Goal: Transaction & Acquisition: Obtain resource

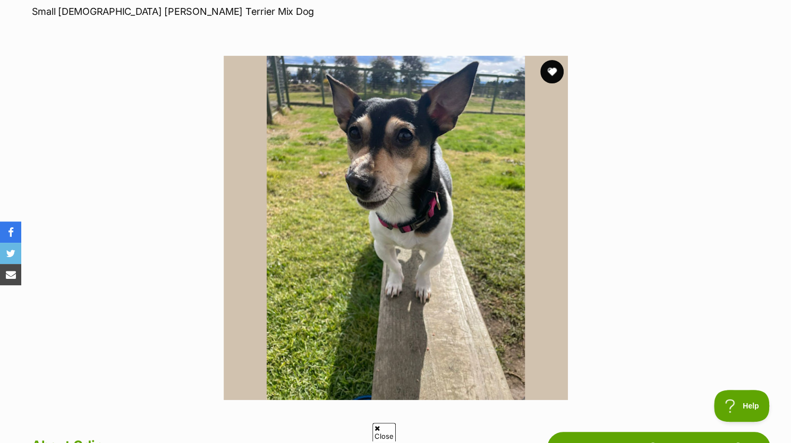
click at [552, 74] on button "favourite" at bounding box center [551, 71] width 23 height 23
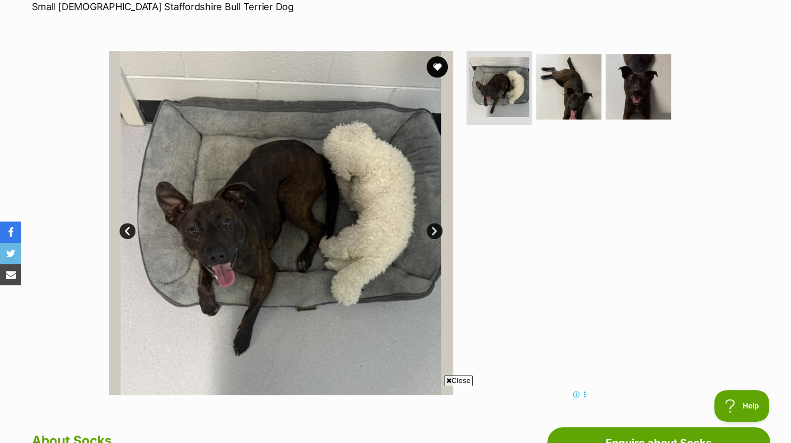
scroll to position [169, 0]
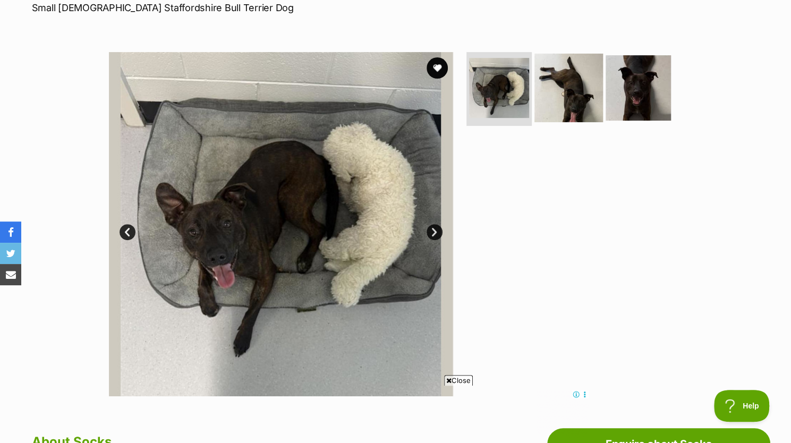
click at [573, 89] on img at bounding box center [569, 87] width 69 height 69
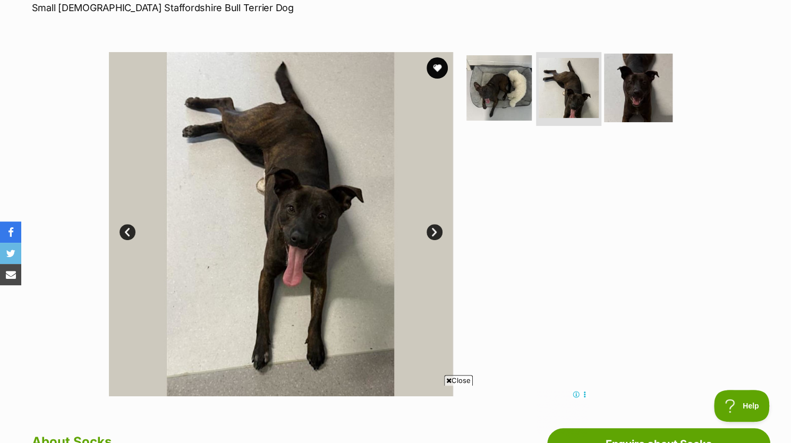
click at [637, 92] on img at bounding box center [638, 87] width 69 height 69
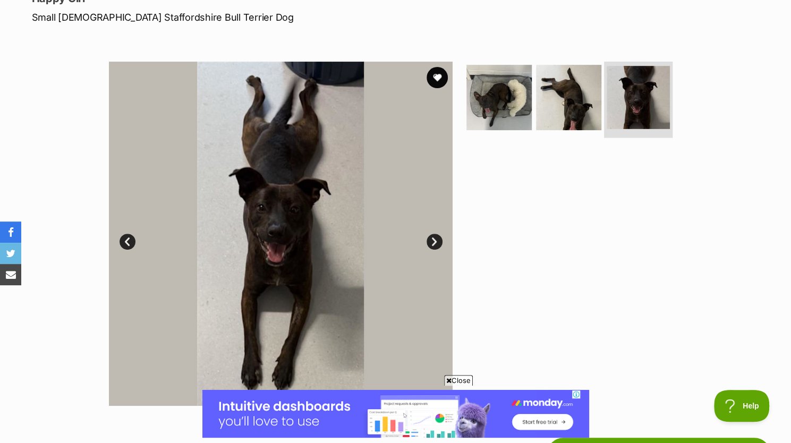
scroll to position [0, 0]
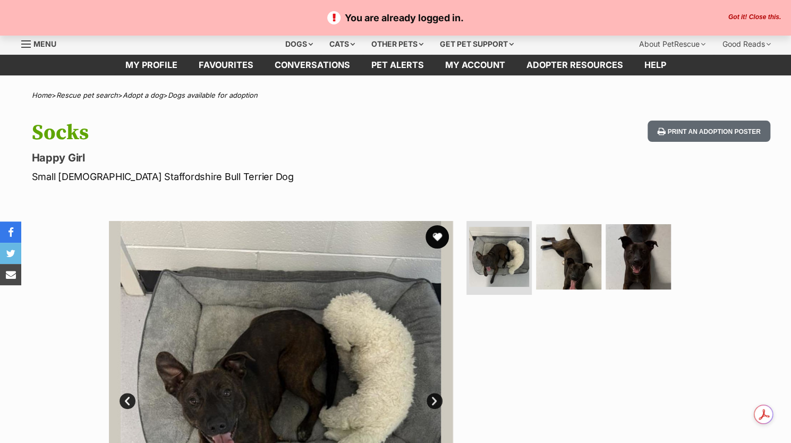
click at [441, 237] on button "favourite" at bounding box center [437, 236] width 23 height 23
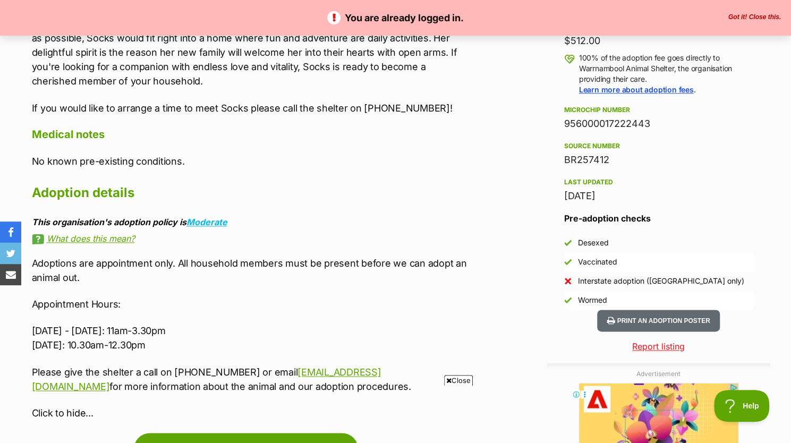
scroll to position [759, 0]
